Goal: Task Accomplishment & Management: Manage account settings

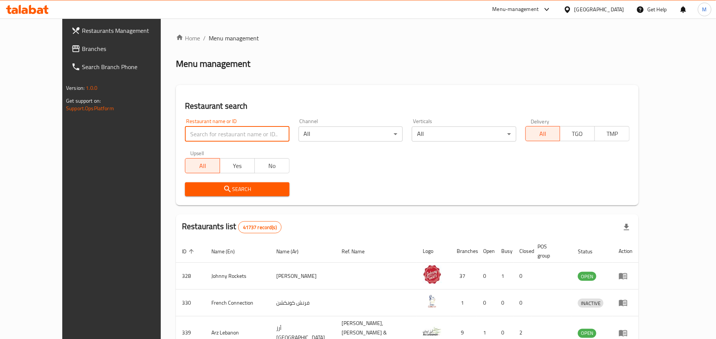
click at [246, 127] on input "search" at bounding box center [237, 134] width 104 height 15
paste input "GatherOn"
type input "GatherOn"
click button "Search" at bounding box center [237, 189] width 104 height 14
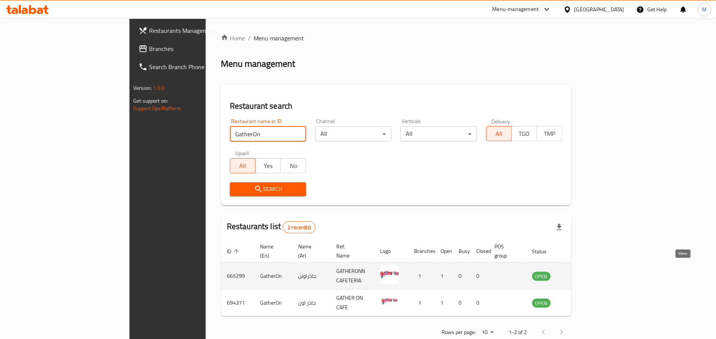
click at [581, 272] on icon "enhanced table" at bounding box center [576, 276] width 9 height 9
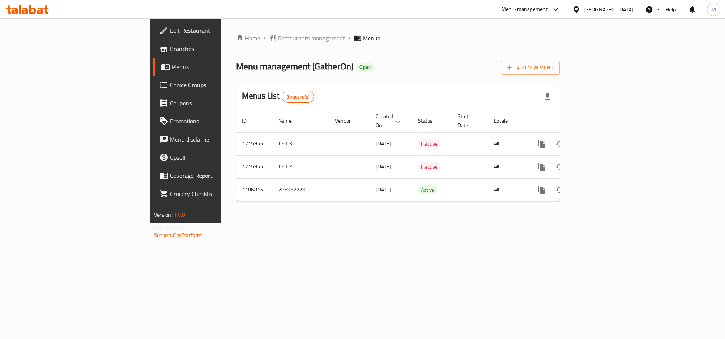
click at [153, 56] on link "Branches" at bounding box center [212, 49] width 118 height 18
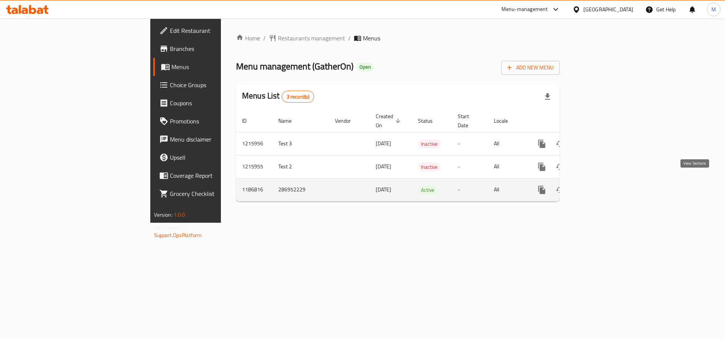
click at [601, 185] on icon "enhanced table" at bounding box center [596, 189] width 9 height 9
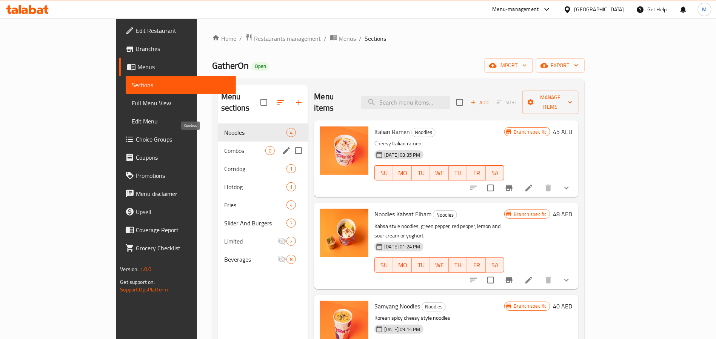
click at [224, 146] on span "Combos" at bounding box center [245, 150] width 42 height 9
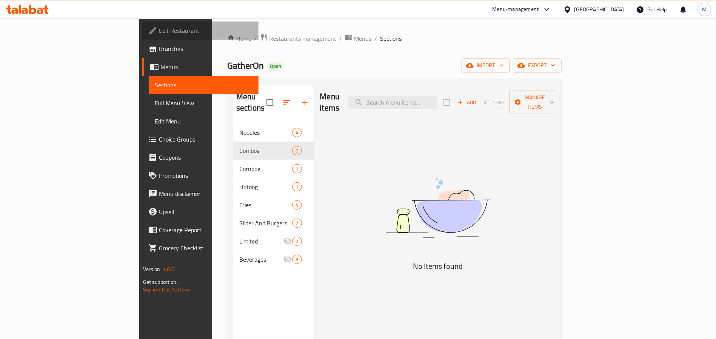
click at [142, 35] on link "Edit Restaurant" at bounding box center [200, 31] width 117 height 18
